Goal: Transaction & Acquisition: Purchase product/service

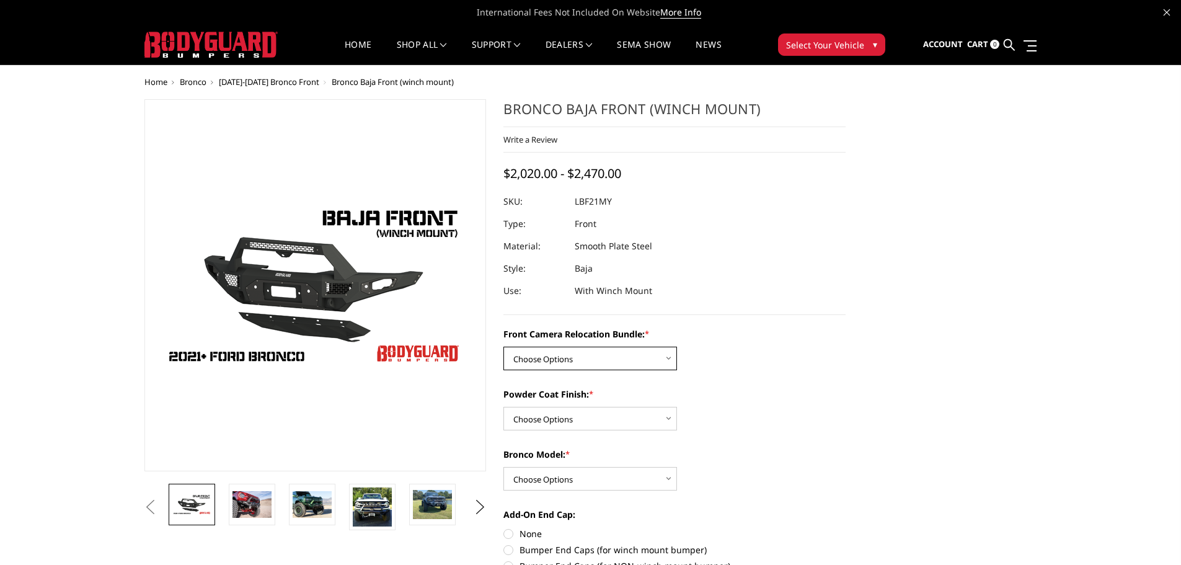
click at [668, 359] on select "Choose Options Without Front Camera Relocation With Front Camera Relocation (Ha…" at bounding box center [590, 358] width 174 height 24
select select "4016"
click at [503, 346] on select "Choose Options Without Front Camera Relocation With Front Camera Relocation (Ha…" at bounding box center [590, 358] width 174 height 24
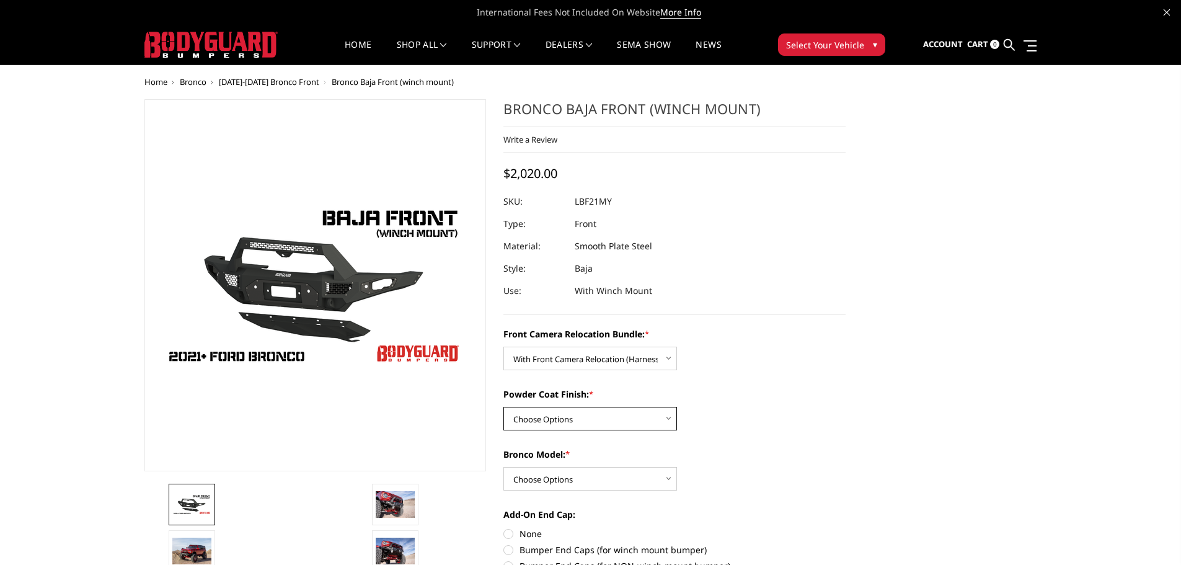
click at [673, 415] on select "Choose Options Textured Black Powder Coat Bare Metal" at bounding box center [590, 419] width 174 height 24
select select "4015"
click at [503, 407] on select "Choose Options Textured Black Powder Coat Bare Metal" at bounding box center [590, 419] width 174 height 24
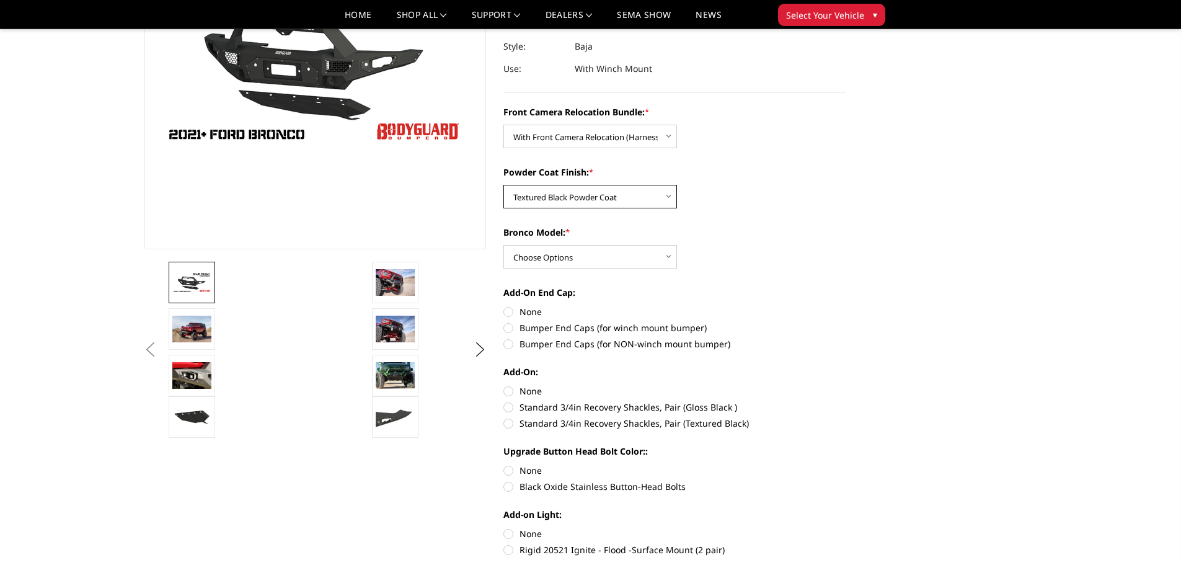
scroll to position [186, 0]
click at [671, 256] on select "Choose Options Raptor Base/Badlands/Wildtrak/etc." at bounding box center [590, 256] width 174 height 24
select select "4012"
click at [503, 244] on select "Choose Options Raptor Base/Badlands/Wildtrak/etc." at bounding box center [590, 256] width 174 height 24
click at [512, 328] on label "Bumper End Caps (for winch mount bumper)" at bounding box center [674, 326] width 342 height 13
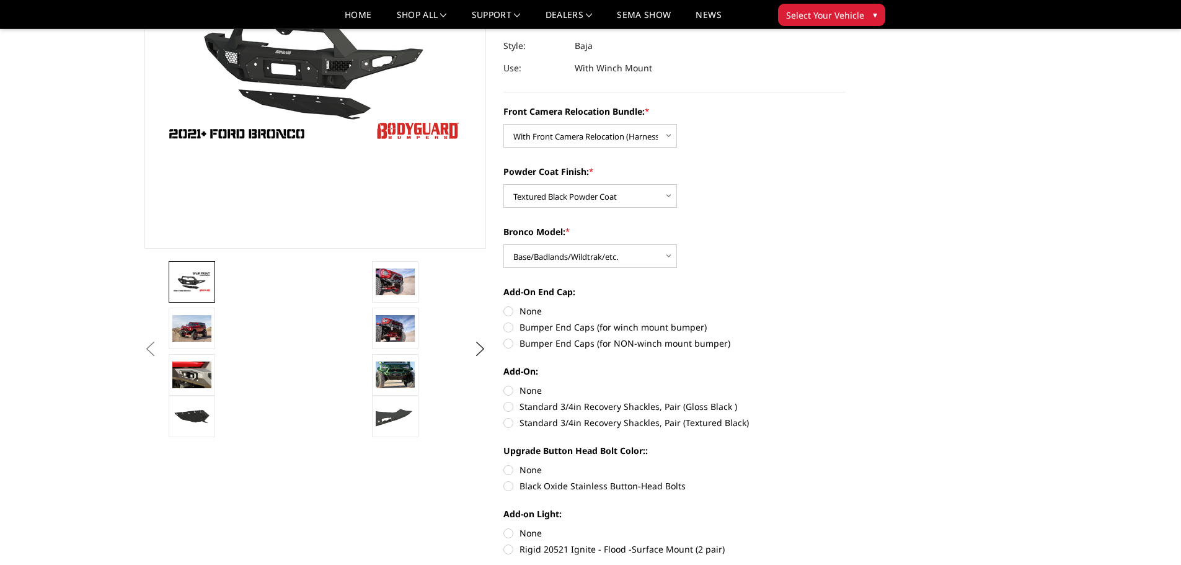
click at [845, 305] on input "Bumper End Caps (for winch mount bumper)" at bounding box center [845, 304] width 1 height 1
radio input "true"
click at [514, 417] on label "Standard 3/4in Recovery Shackles, Pair (Textured Black)" at bounding box center [674, 422] width 342 height 13
click at [845, 400] on input "Standard 3/4in Recovery Shackles, Pair (Textured Black)" at bounding box center [845, 400] width 1 height 1
radio input "true"
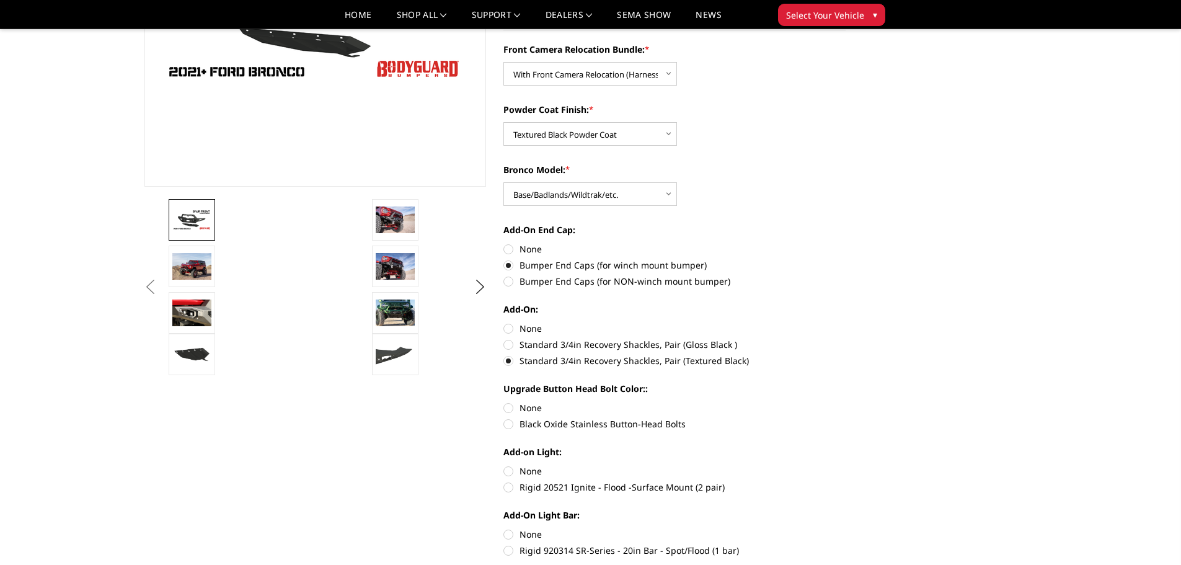
scroll to position [310, 0]
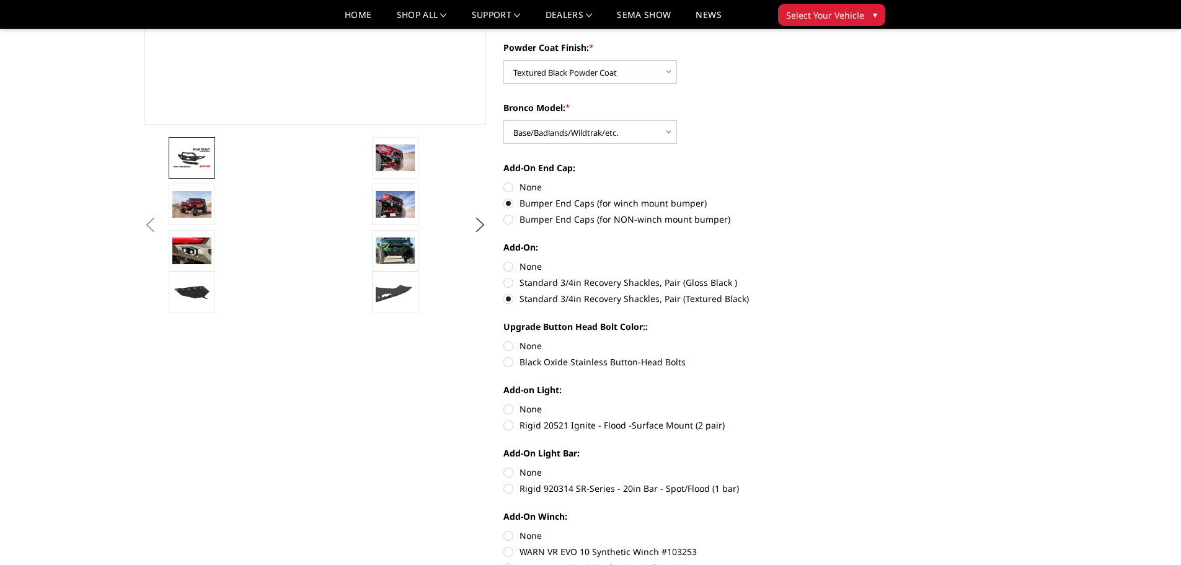
click at [514, 365] on label "Black Oxide Stainless Button-Head Bolts" at bounding box center [674, 361] width 342 height 13
click at [845, 340] on input "Black Oxide Stainless Button-Head Bolts" at bounding box center [845, 339] width 1 height 1
radio input "true"
click at [514, 364] on label "Black Oxide Stainless Button-Head Bolts" at bounding box center [674, 361] width 342 height 13
click at [845, 340] on input "Black Oxide Stainless Button-Head Bolts" at bounding box center [845, 339] width 1 height 1
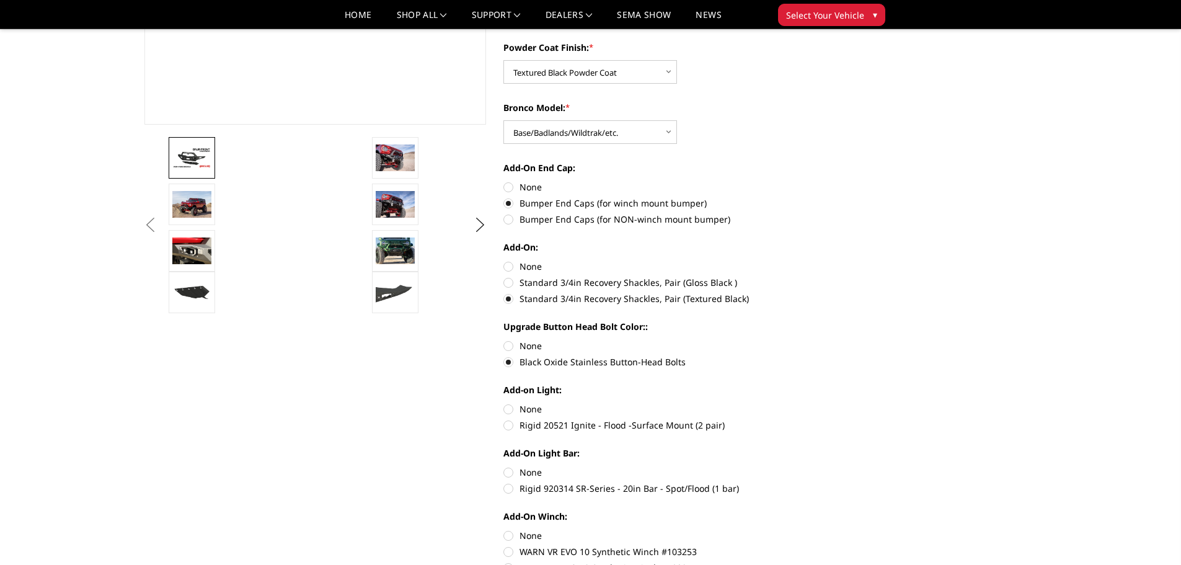
click at [509, 342] on label "None" at bounding box center [674, 345] width 342 height 13
click at [504, 340] on input "None" at bounding box center [503, 339] width 1 height 1
radio input "true"
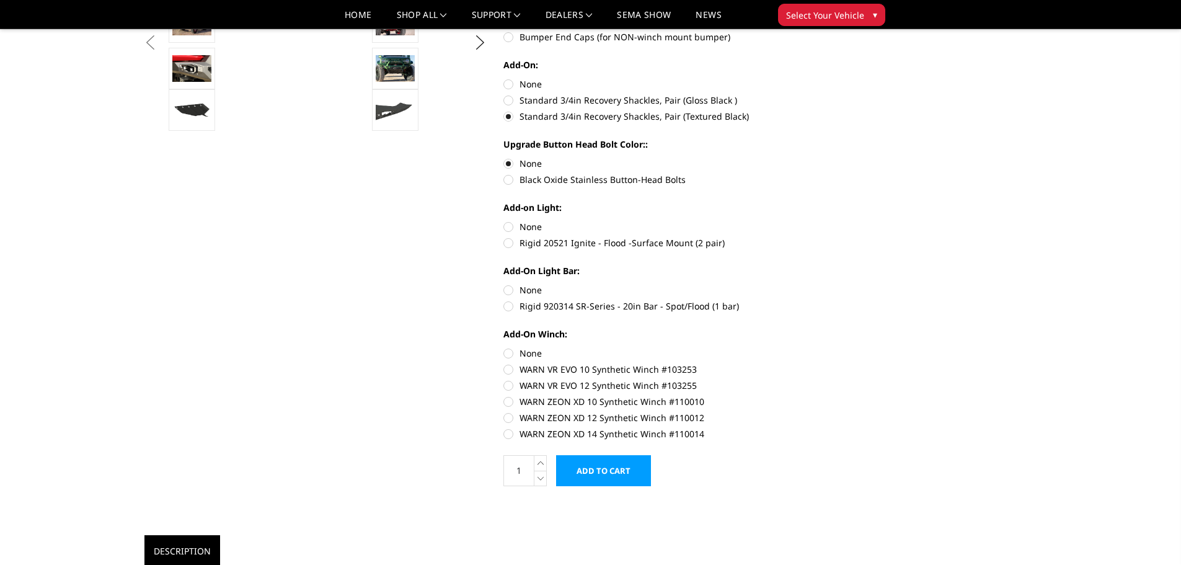
scroll to position [496, 0]
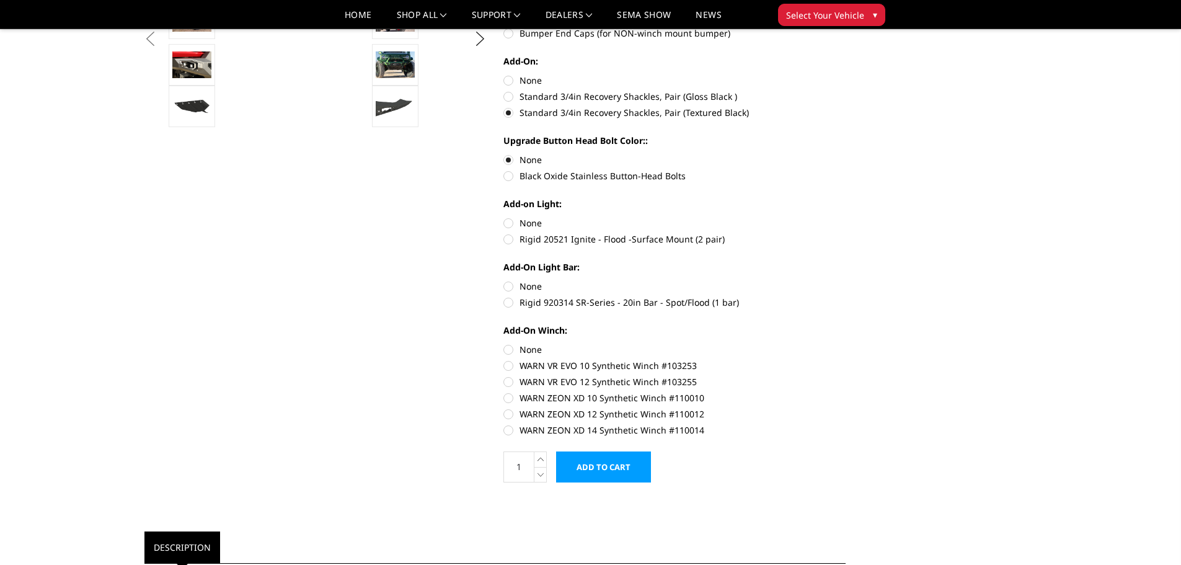
click at [509, 223] on label "None" at bounding box center [674, 222] width 342 height 13
click at [504, 217] on input "None" at bounding box center [503, 216] width 1 height 1
radio input "true"
click at [506, 369] on label "WARN VR EVO 10 Synthetic Winch #103253" at bounding box center [674, 365] width 342 height 13
click at [845, 343] on input "WARN VR EVO 10 Synthetic Winch #103253" at bounding box center [845, 343] width 1 height 1
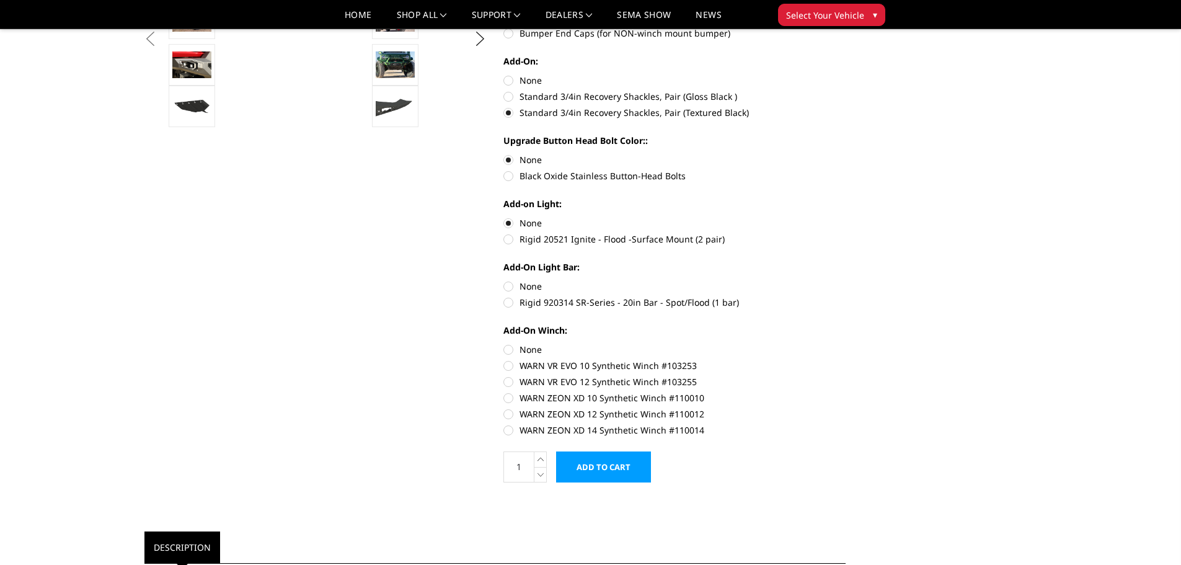
radio input "true"
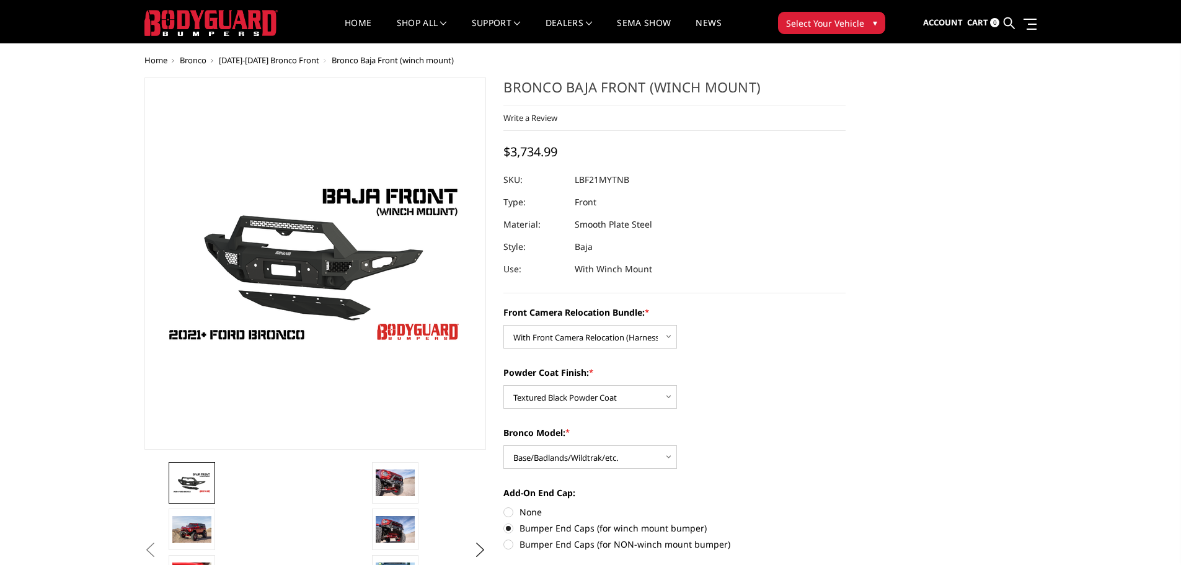
scroll to position [0, 0]
